Goal: Transaction & Acquisition: Book appointment/travel/reservation

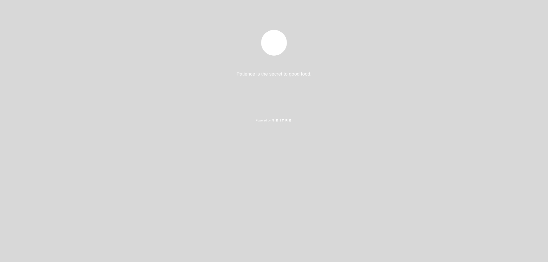
select select "es"
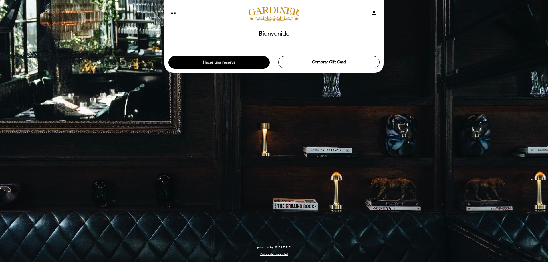
click at [209, 62] on button "Hacer una reserva" at bounding box center [218, 62] width 101 height 13
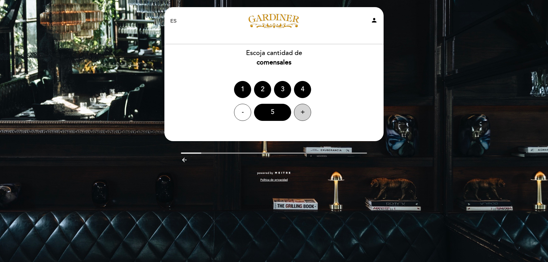
click at [298, 113] on div "+" at bounding box center [302, 112] width 17 height 17
click at [286, 114] on div "6" at bounding box center [272, 112] width 37 height 17
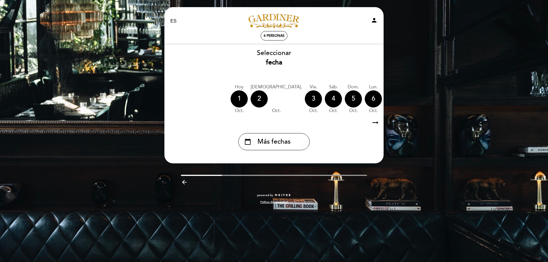
drag, startPoint x: 337, startPoint y: 97, endPoint x: 348, endPoint y: 149, distance: 53.4
click at [342, 148] on div "Seleccionar fecha Hoy [DATE] jue. [DATE] vie. [DATE] sáb. [DATE] dom. [DATE] lu…" at bounding box center [274, 100] width 220 height 102
click at [375, 123] on icon "arrow_right_alt" at bounding box center [375, 123] width 9 height 12
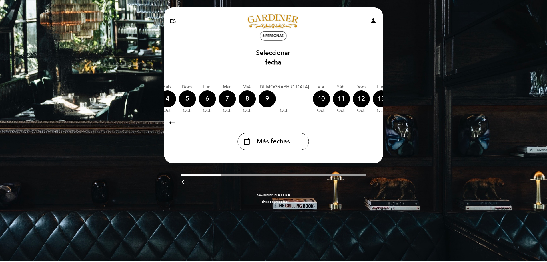
scroll to position [0, 166]
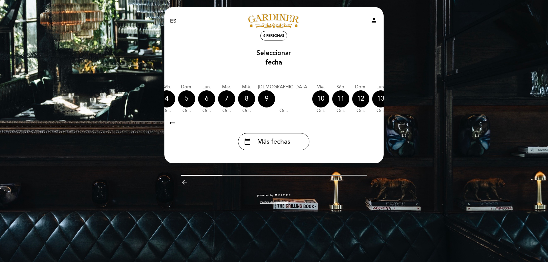
click at [432, 105] on div "calendar_today" at bounding box center [440, 99] width 17 height 17
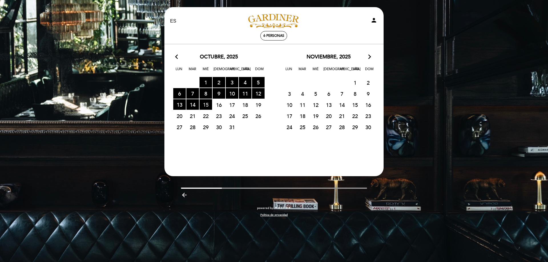
click at [205, 105] on span "15 RESERVAS DISPONIBLES" at bounding box center [206, 104] width 13 height 11
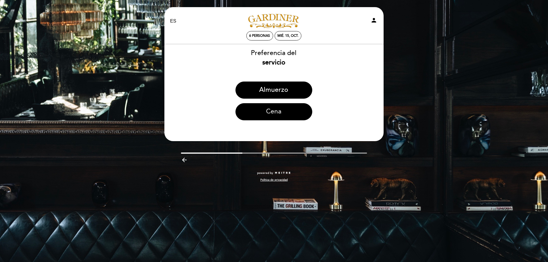
click at [276, 111] on button "Cena" at bounding box center [274, 111] width 77 height 17
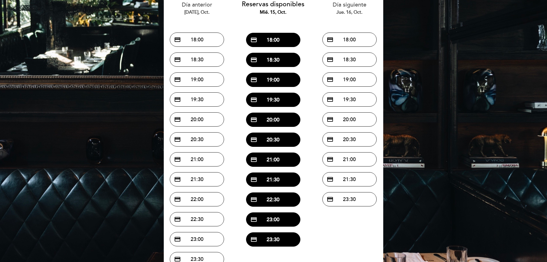
scroll to position [57, 0]
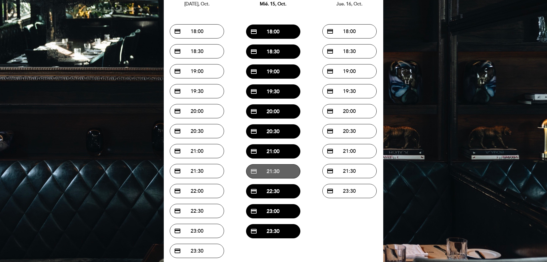
click at [278, 175] on button "credit_card 21:30" at bounding box center [273, 171] width 54 height 14
